Goal: Task Accomplishment & Management: Manage account settings

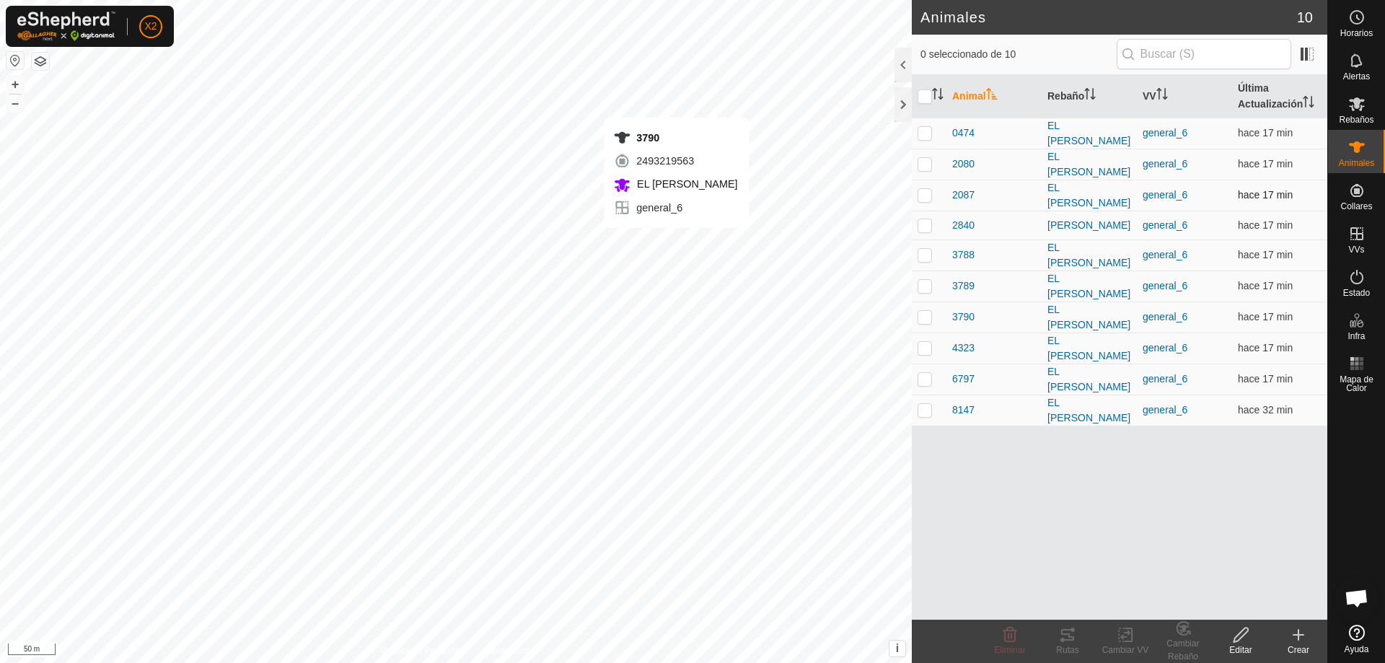
checkbox input "true"
click at [926, 404] on p-checkbox at bounding box center [924, 410] width 14 height 12
checkbox input "false"
